Goal: Task Accomplishment & Management: Use online tool/utility

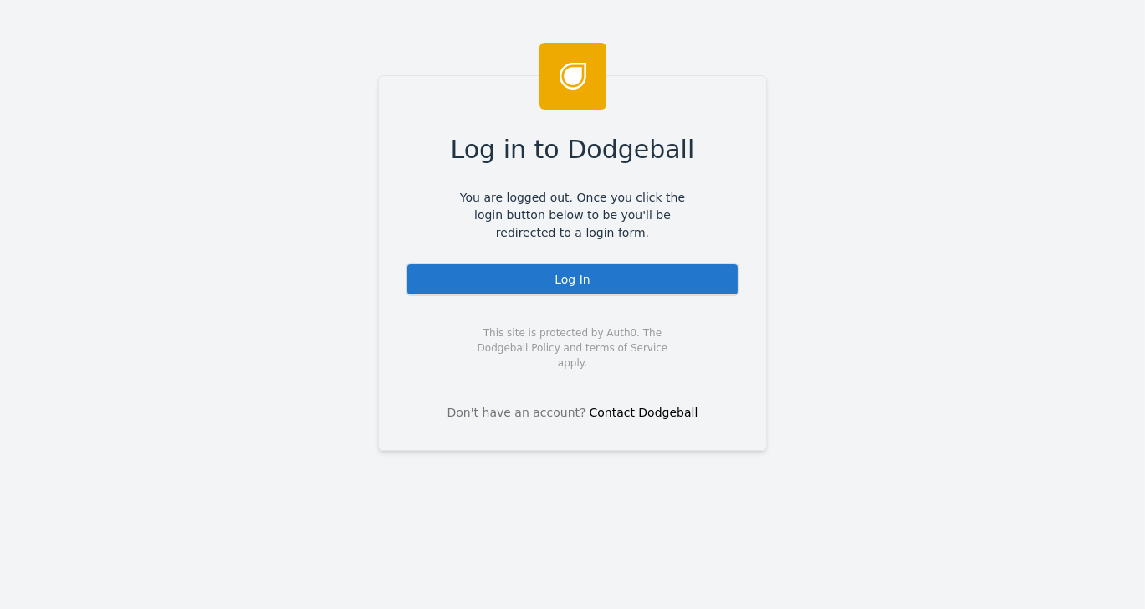
click at [563, 279] on div "Log In" at bounding box center [573, 279] width 334 height 33
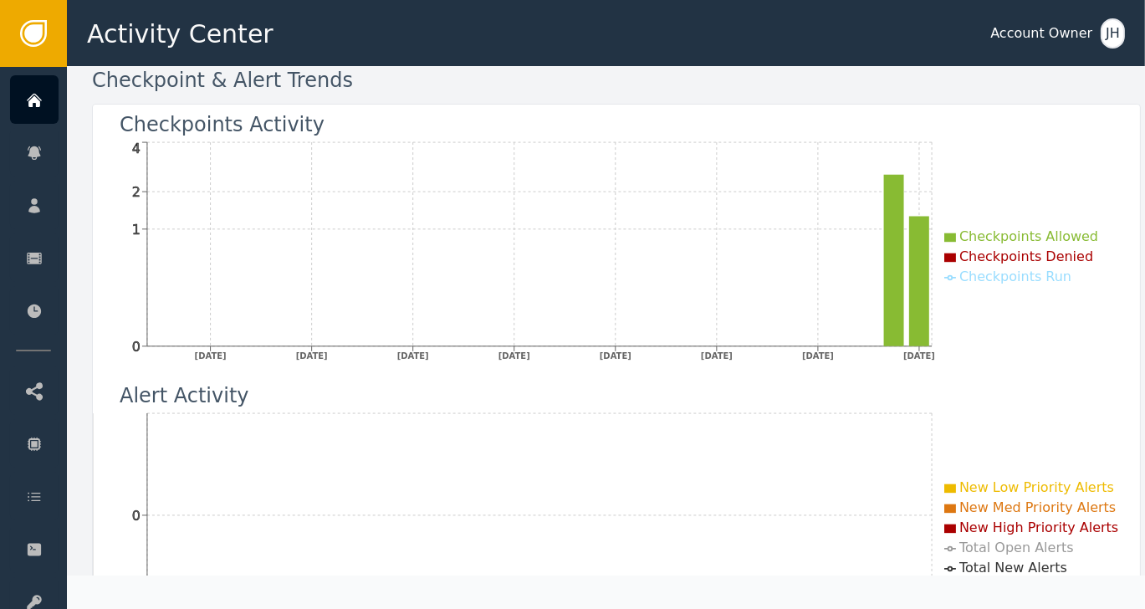
scroll to position [167, 0]
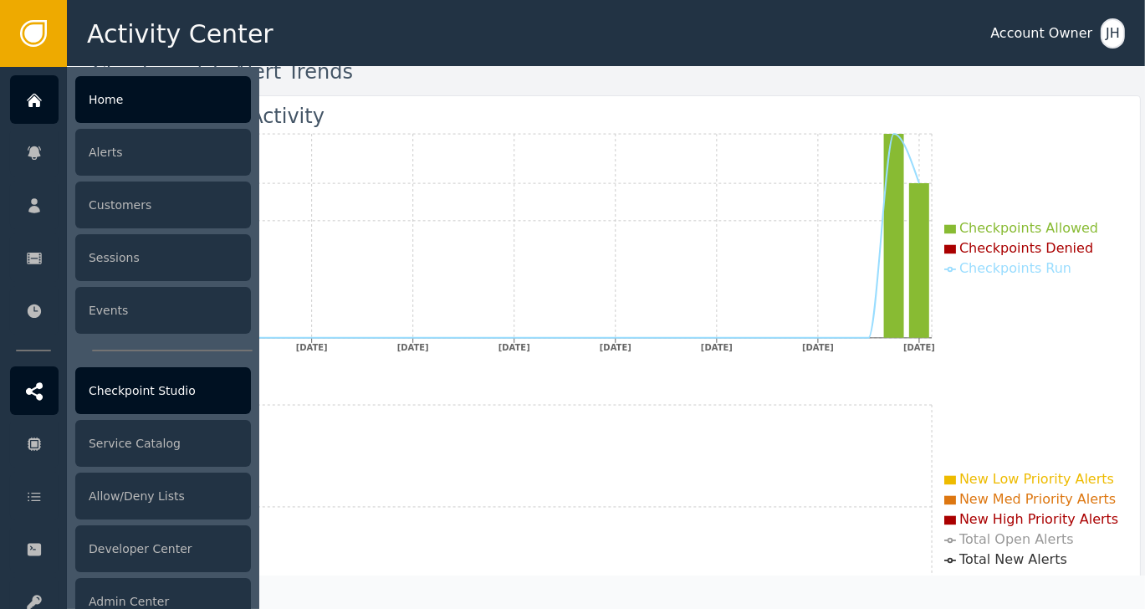
click at [139, 384] on div "Checkpoint Studio" at bounding box center [163, 390] width 176 height 47
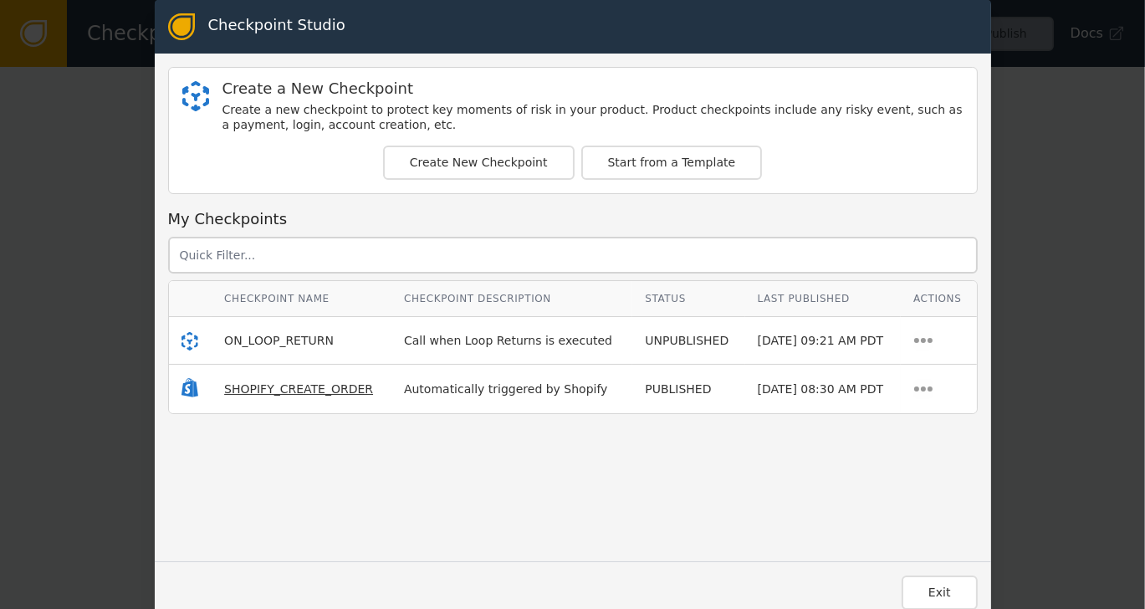
click at [284, 384] on span "SHOPIFY_CREATE_ORDER" at bounding box center [298, 388] width 149 height 13
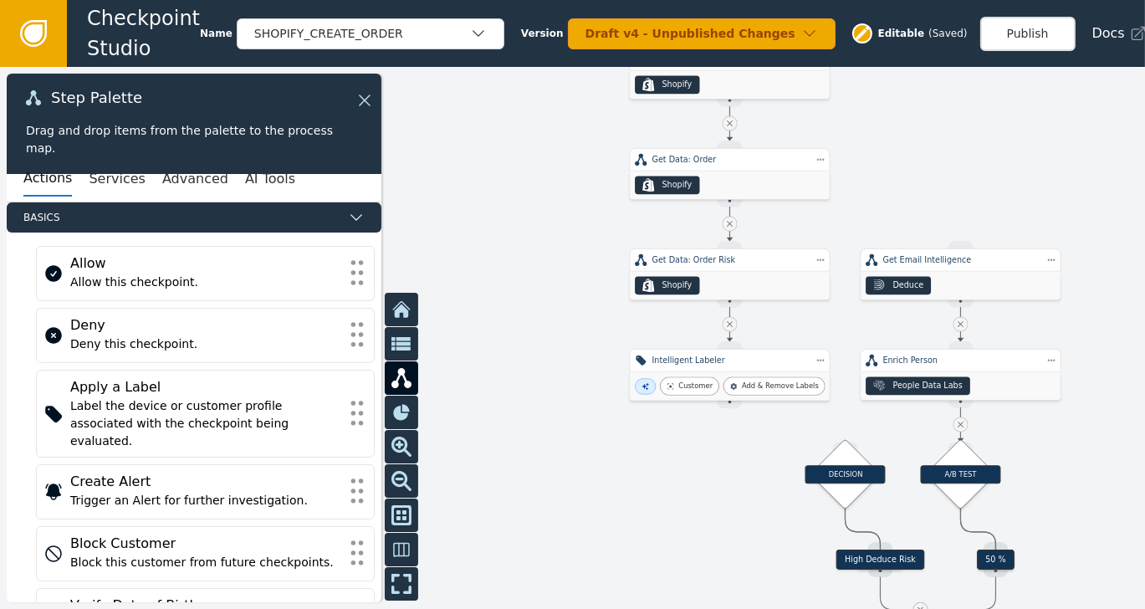
drag, startPoint x: 637, startPoint y: 437, endPoint x: 795, endPoint y: 207, distance: 278.7
click at [795, 207] on div at bounding box center [572, 338] width 1145 height 542
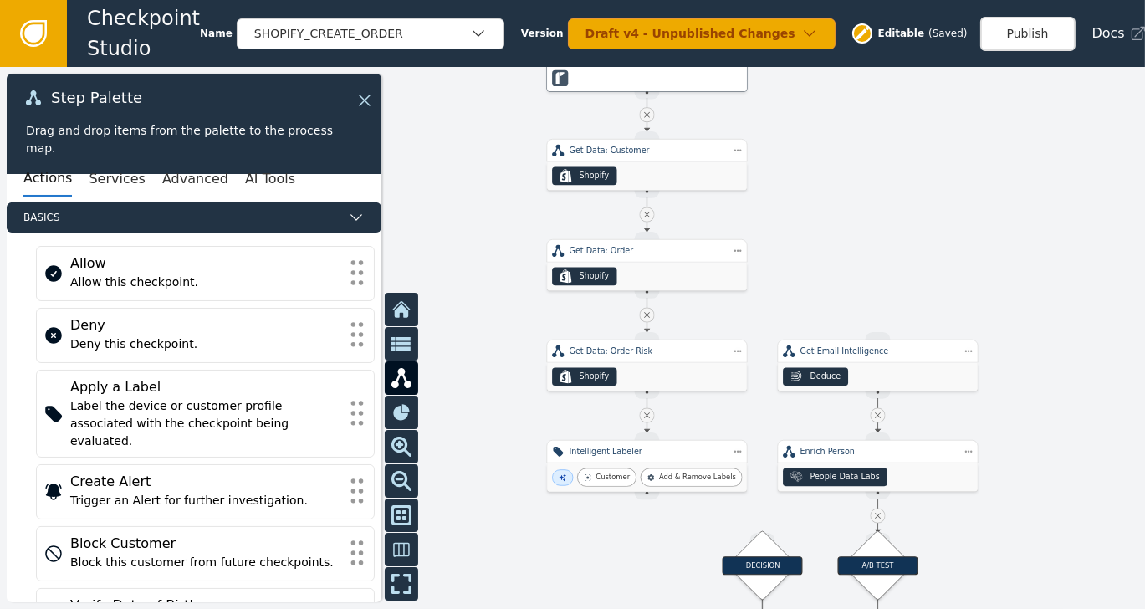
drag, startPoint x: 918, startPoint y: 156, endPoint x: 835, endPoint y: 247, distance: 123.2
click at [835, 247] on div at bounding box center [572, 338] width 1145 height 542
click at [798, 33] on div "Draft v4 - Unpublished Changes" at bounding box center [694, 34] width 216 height 18
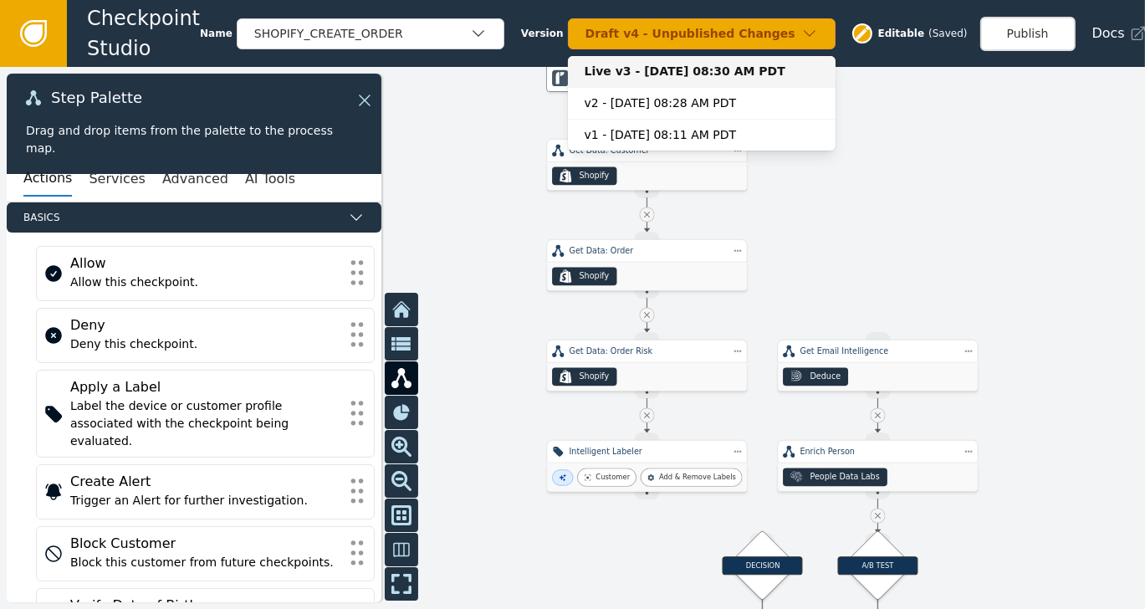
click at [731, 69] on div "Live v3 - [DATE] 08:30 AM PDT" at bounding box center [702, 72] width 234 height 18
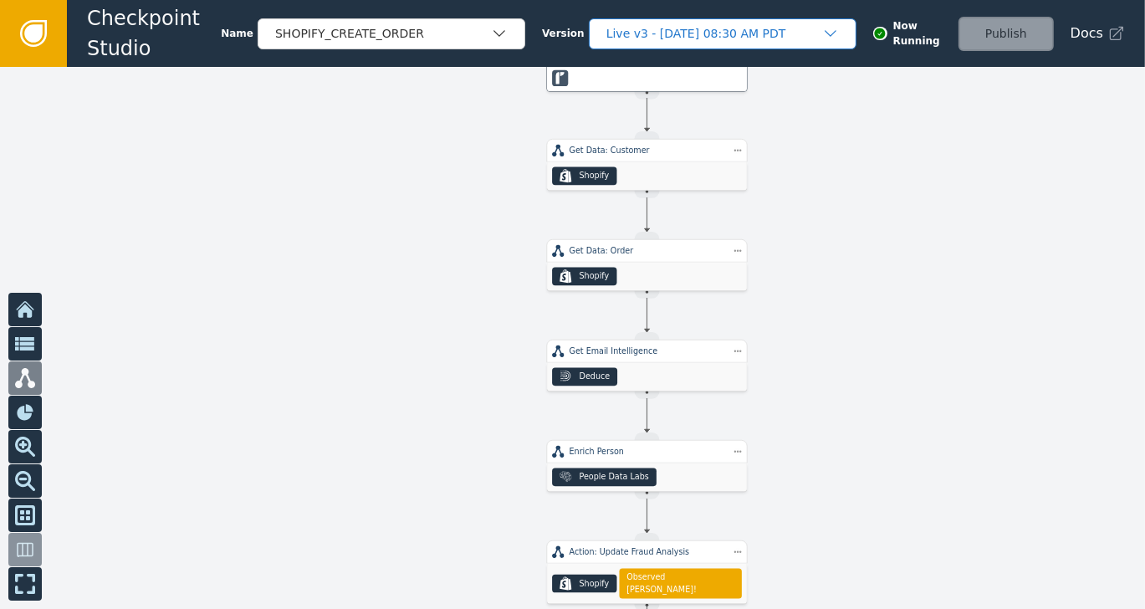
click at [775, 32] on div "Live v3 - [DATE] 08:30 AM PDT" at bounding box center [715, 34] width 216 height 18
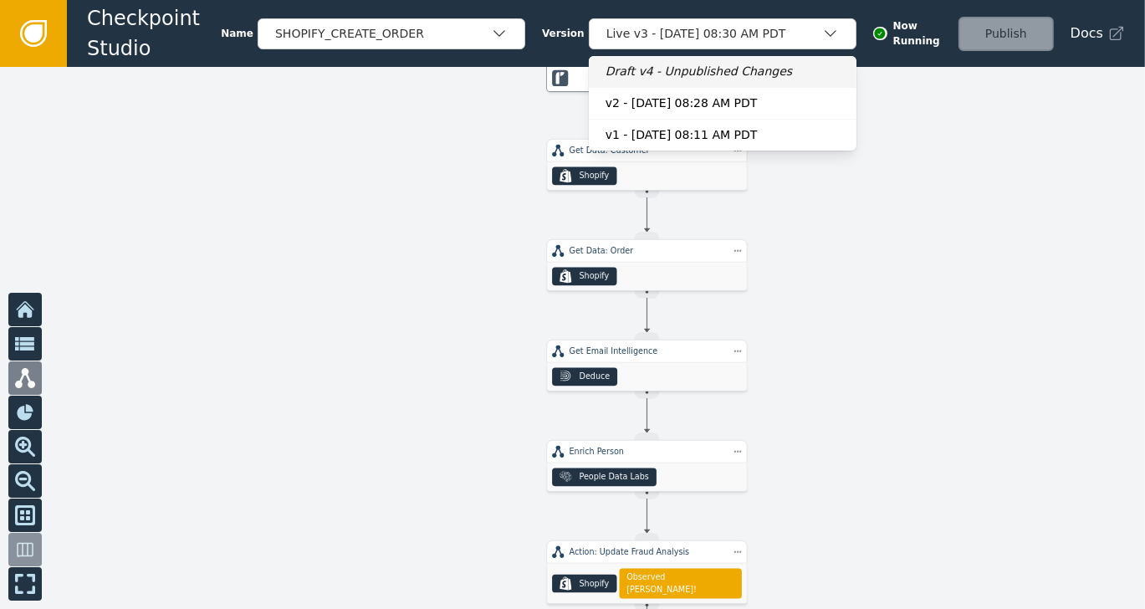
click at [727, 74] on div "Draft v4 - Unpublished Changes" at bounding box center [723, 72] width 234 height 18
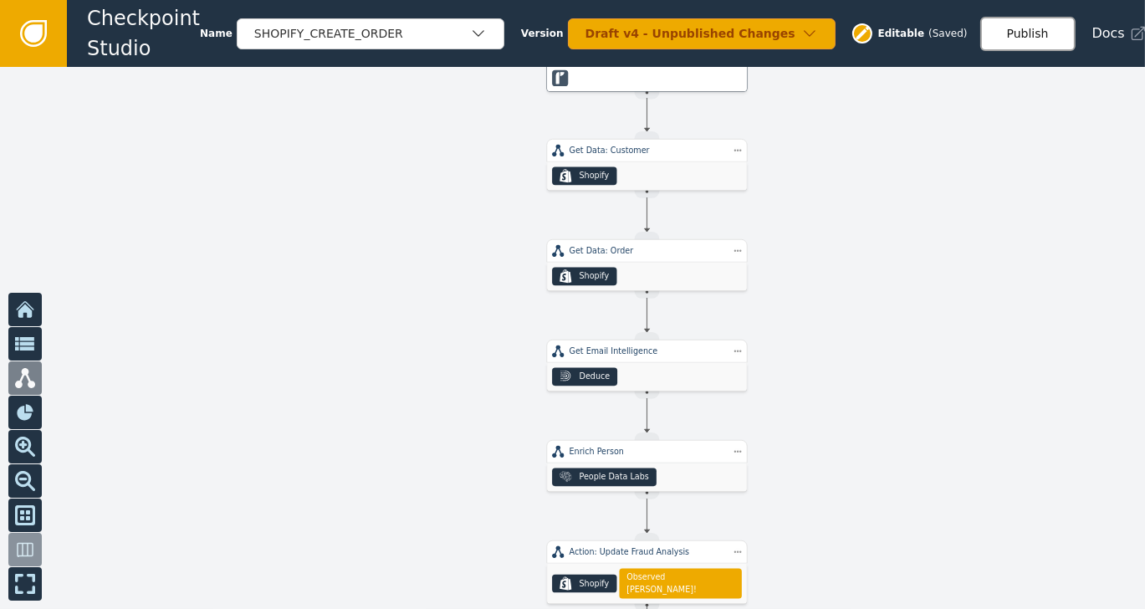
click at [1005, 32] on button "Publish" at bounding box center [1027, 34] width 95 height 34
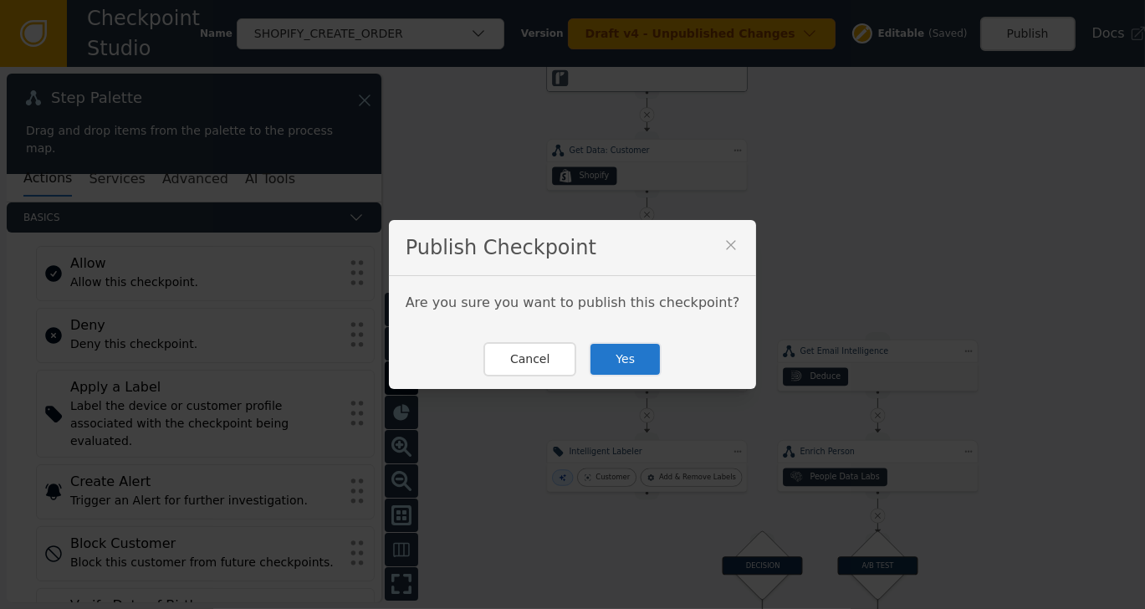
click at [627, 359] on button "Yes" at bounding box center [625, 359] width 73 height 34
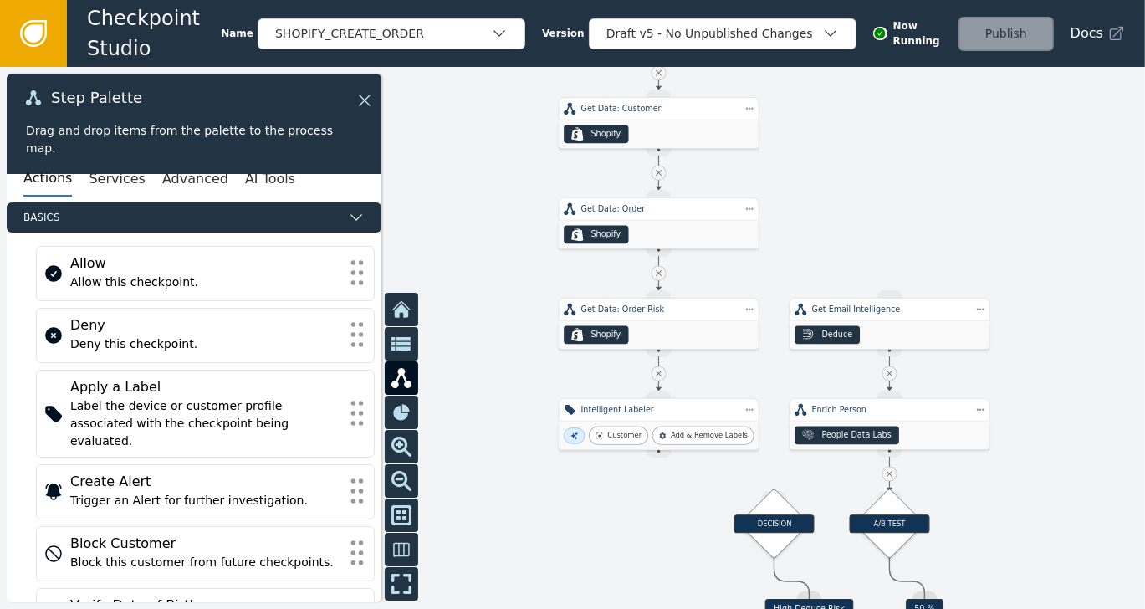
drag, startPoint x: 888, startPoint y: 265, endPoint x: 899, endPoint y: 222, distance: 44.8
click at [899, 222] on div at bounding box center [572, 338] width 1145 height 542
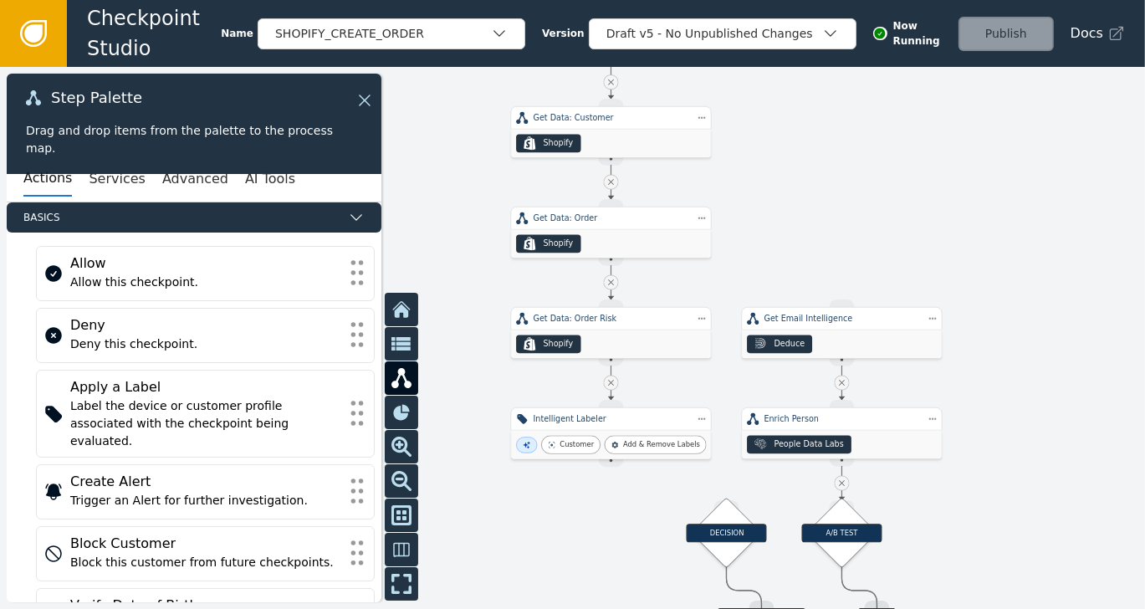
drag, startPoint x: 788, startPoint y: 209, endPoint x: 741, endPoint y: 220, distance: 48.1
click at [741, 220] on div at bounding box center [572, 338] width 1145 height 542
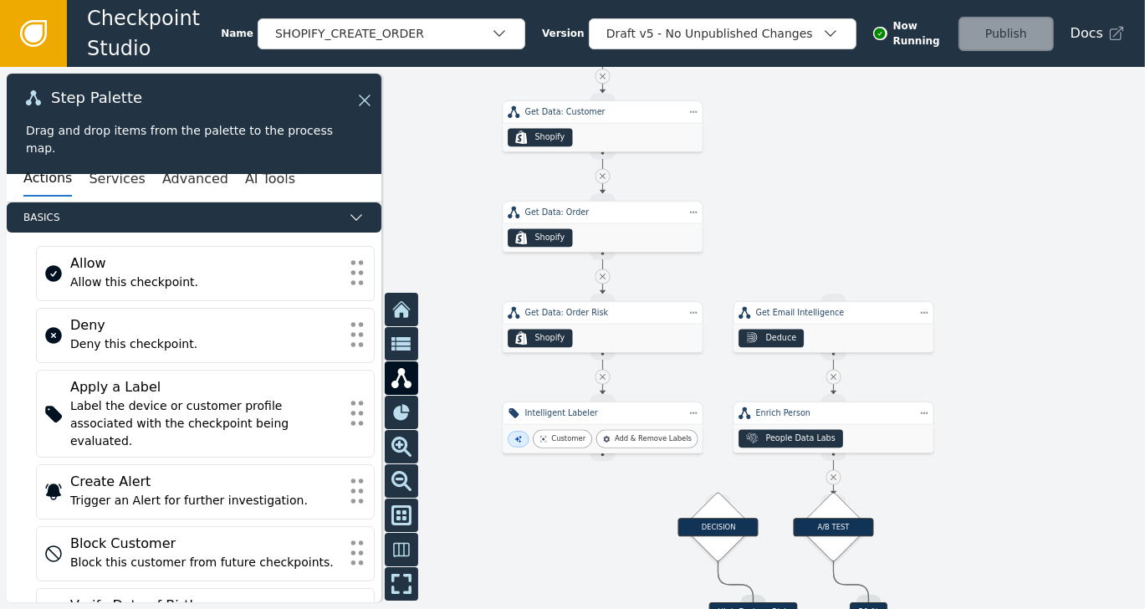
drag, startPoint x: 939, startPoint y: 226, endPoint x: 925, endPoint y: 210, distance: 20.8
click at [925, 210] on div at bounding box center [572, 338] width 1145 height 542
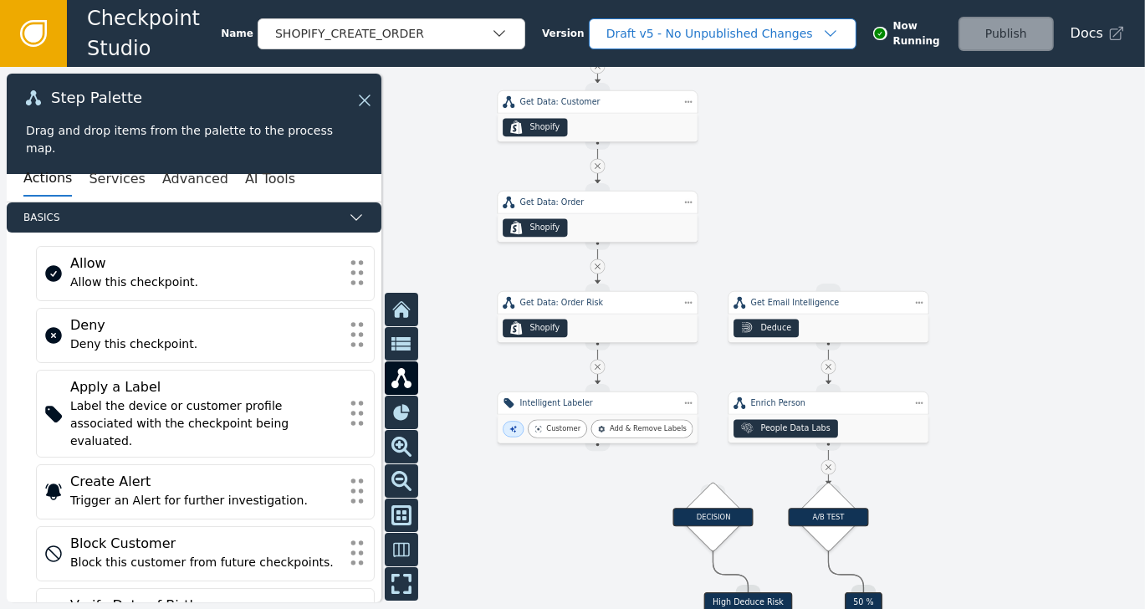
click at [790, 36] on div "Draft v5 - No Unpublished Changes" at bounding box center [715, 34] width 216 height 18
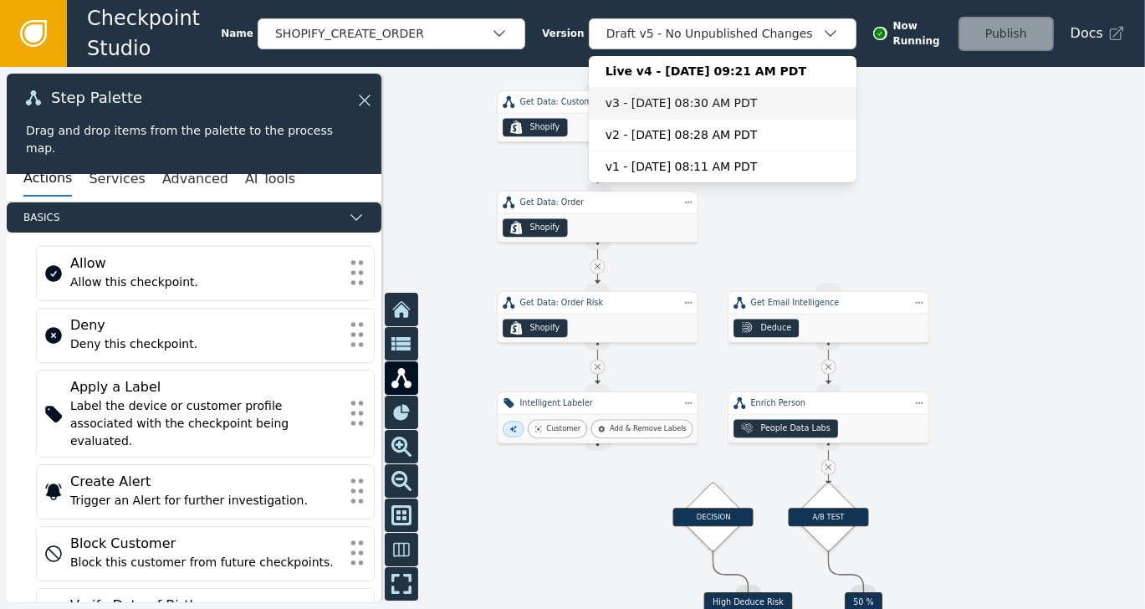
click at [691, 95] on div "v3 - [DATE] 08:30 AM PDT" at bounding box center [723, 104] width 234 height 18
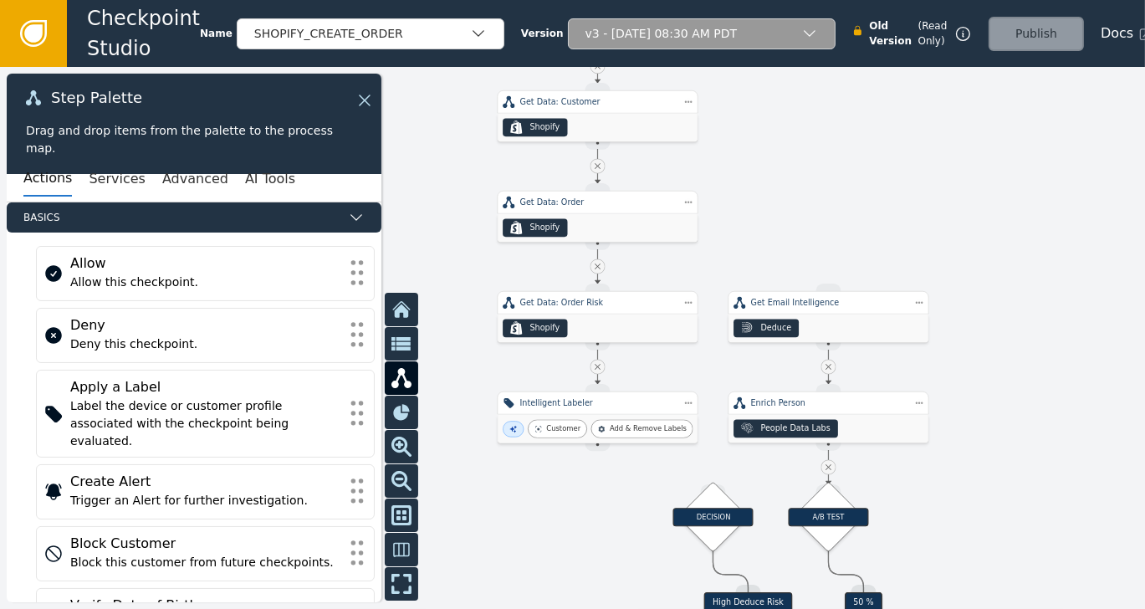
click at [766, 37] on div "v3 - [DATE] 08:30 AM PDT" at bounding box center [694, 34] width 216 height 18
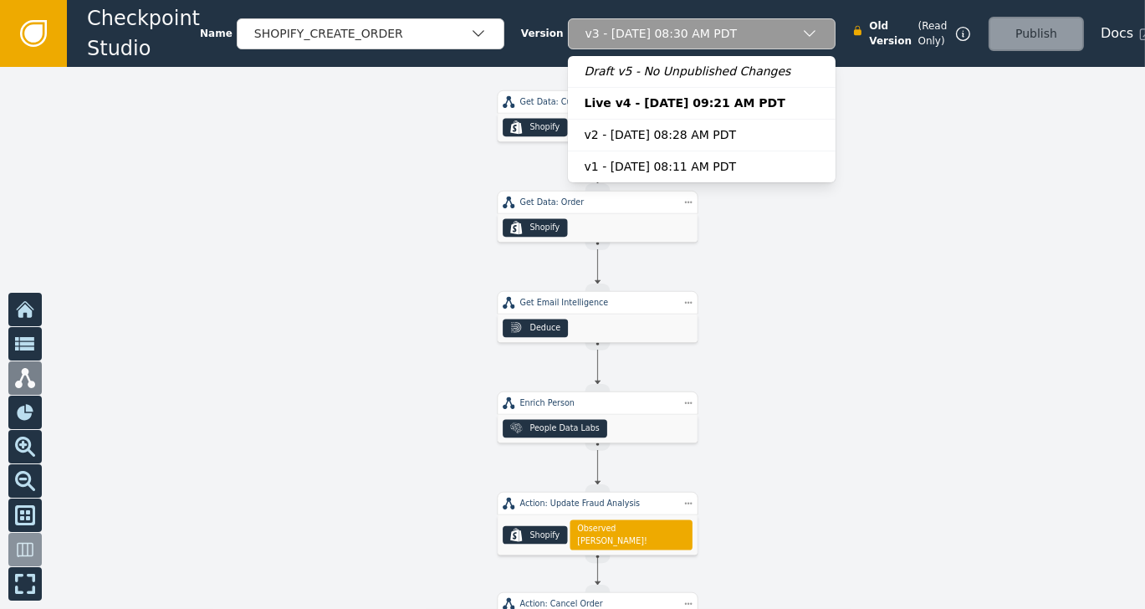
click at [881, 260] on div at bounding box center [572, 338] width 1145 height 542
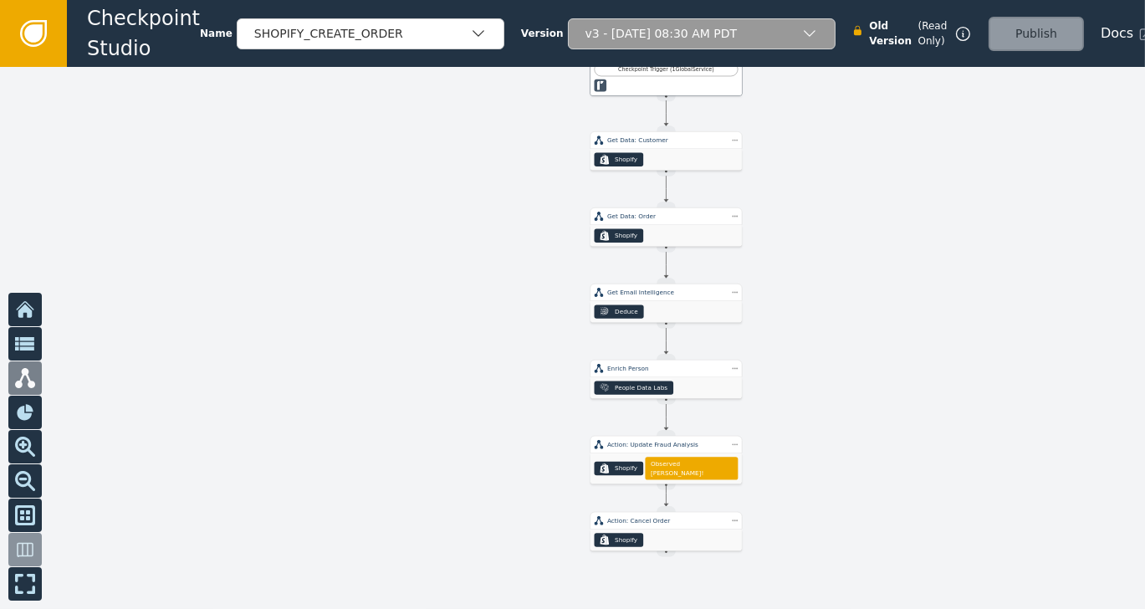
click at [846, 176] on div at bounding box center [572, 338] width 1145 height 542
click at [767, 34] on div "v3 - [DATE] 08:30 AM PDT" at bounding box center [694, 34] width 216 height 18
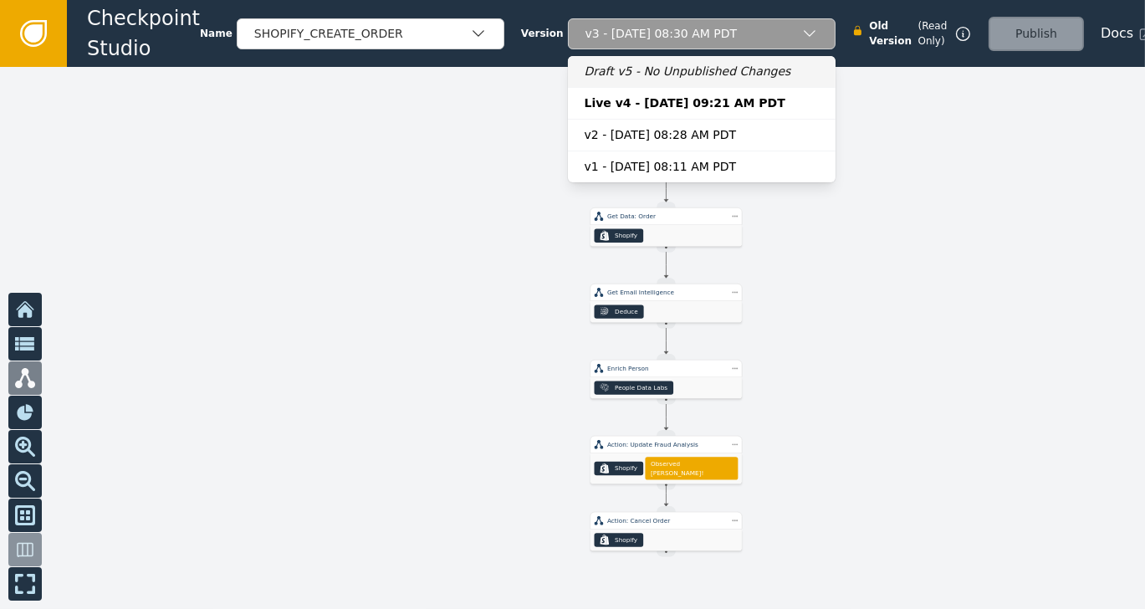
click at [643, 65] on div "Draft v5 - No Unpublished Changes" at bounding box center [702, 72] width 234 height 18
